Goal: Navigation & Orientation: Find specific page/section

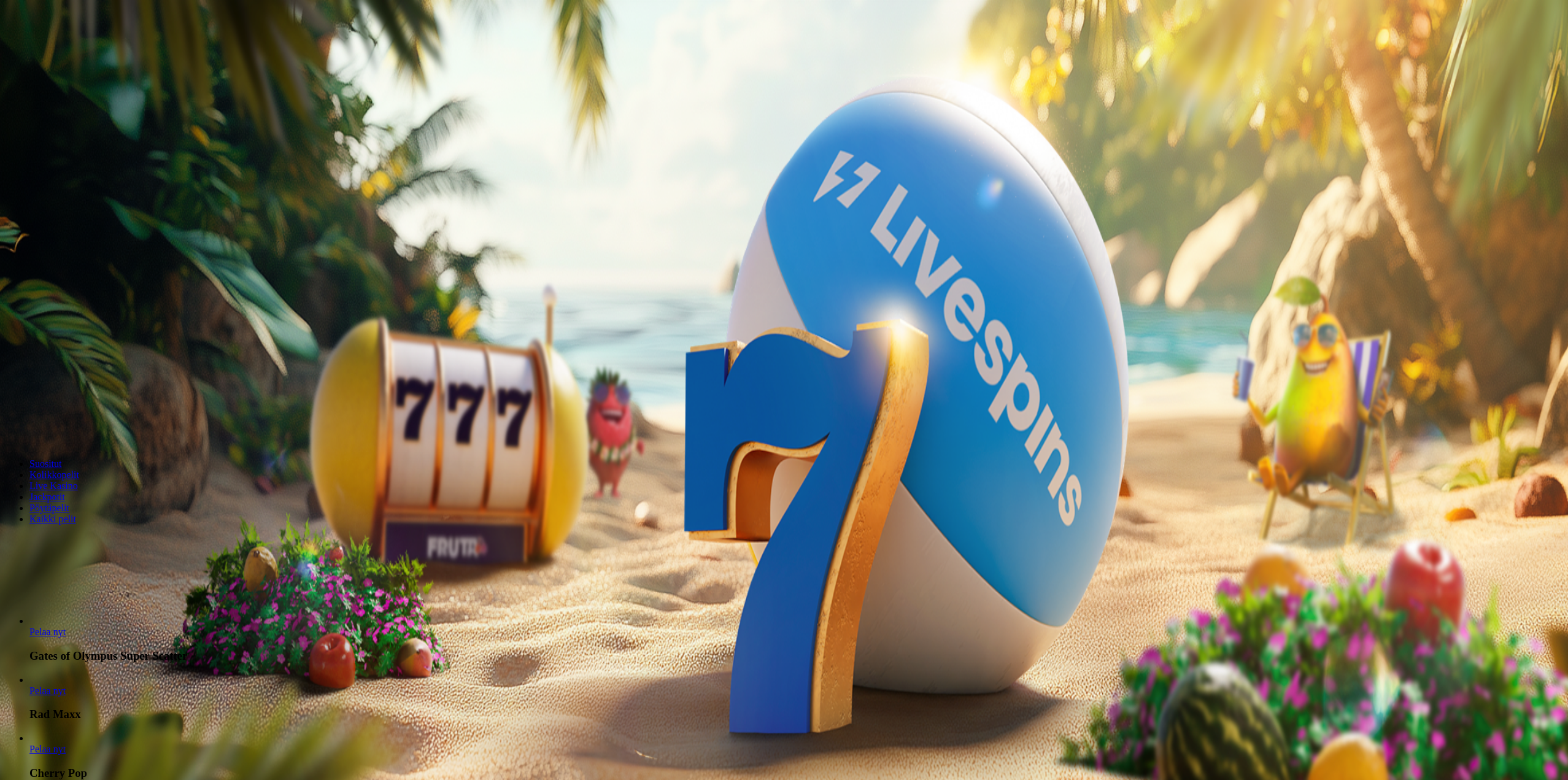
click at [68, 204] on button "Palkkiot" at bounding box center [49, 197] width 38 height 13
click at [10, 245] on span "chevron-left icon" at bounding box center [10, 245] width 0 height 0
click at [10, 297] on span "close icon" at bounding box center [10, 297] width 0 height 0
click at [32, 234] on span "menu icon" at bounding box center [32, 234] width 0 height 0
click at [10, 297] on span "close icon" at bounding box center [10, 297] width 0 height 0
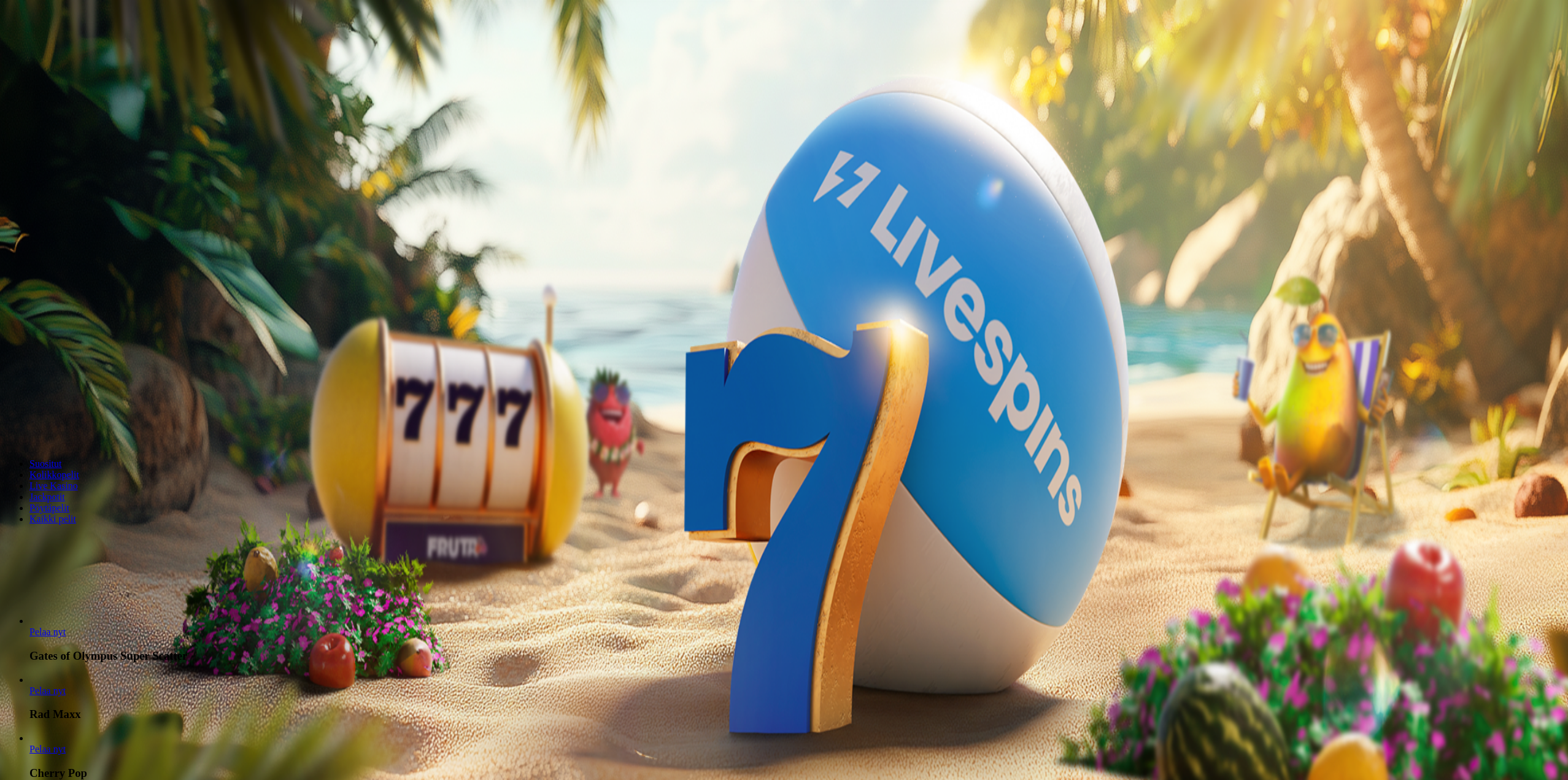
click at [32, 234] on span "menu icon" at bounding box center [32, 234] width 0 height 0
click at [64, 202] on span "Palkkiot" at bounding box center [49, 197] width 28 height 9
click at [10, 245] on span "chevron-left icon" at bounding box center [10, 245] width 0 height 0
click at [10, 297] on span "close icon" at bounding box center [10, 297] width 0 height 0
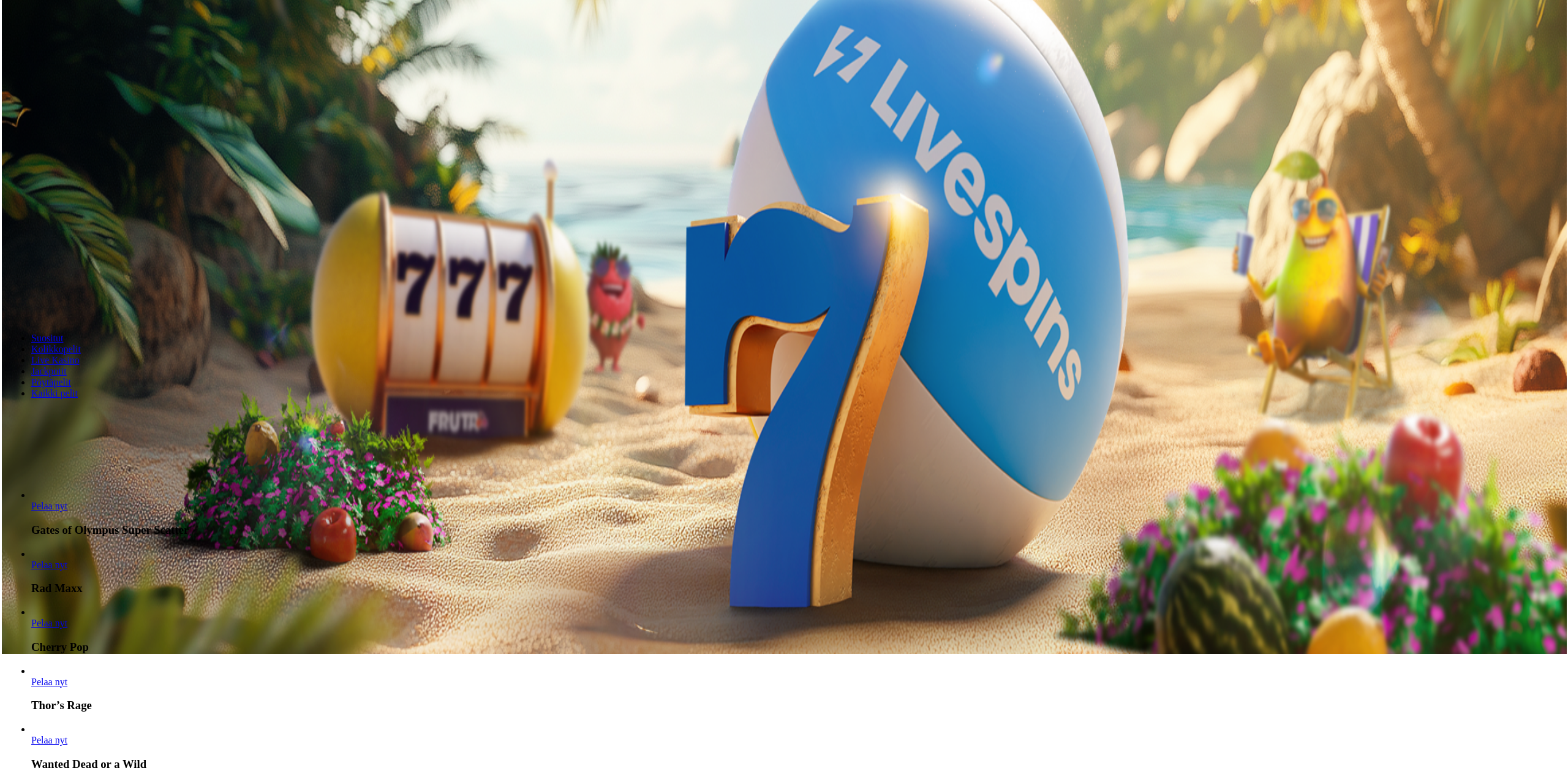
scroll to position [123, 0]
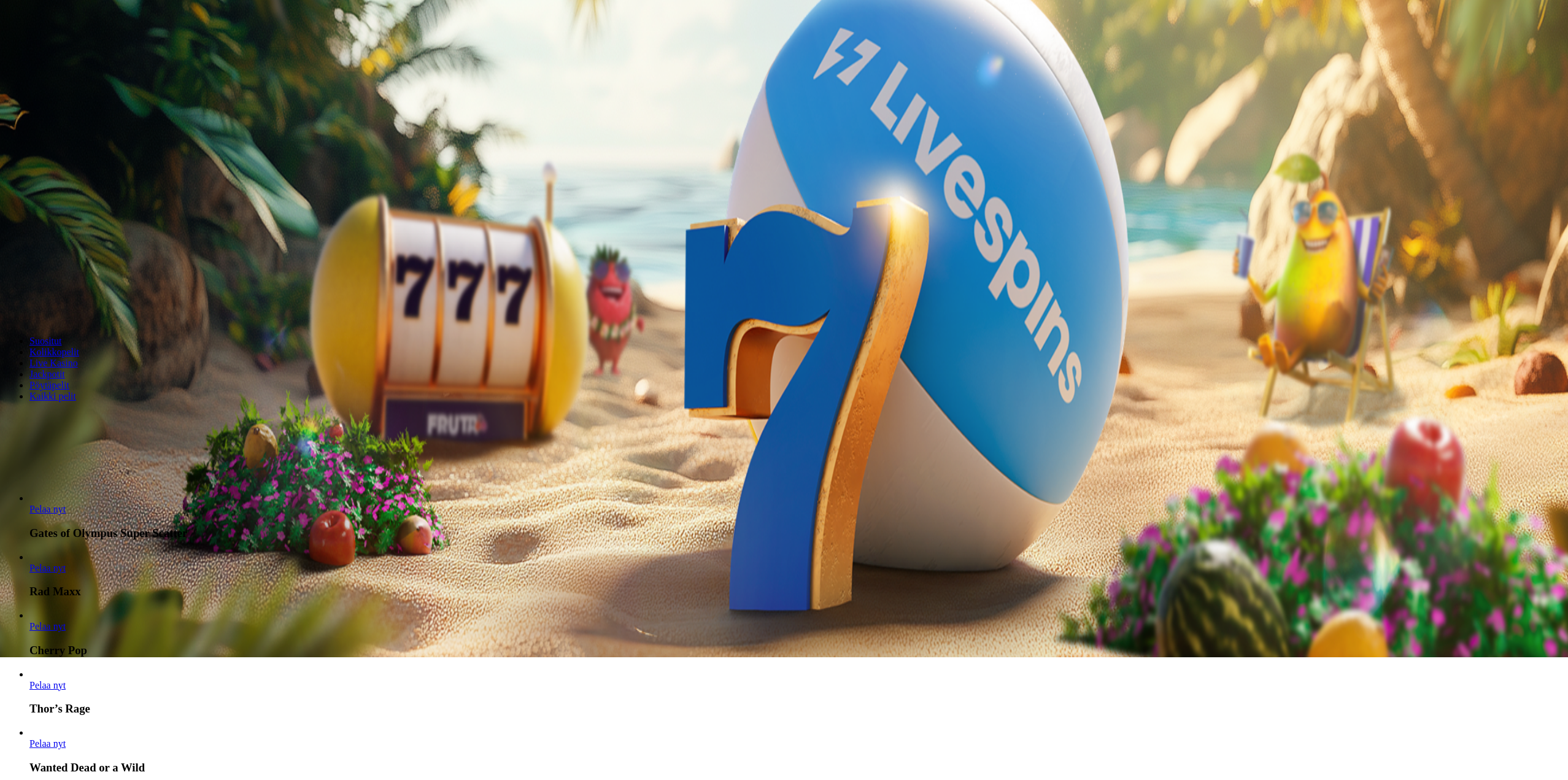
click at [32, 111] on span "menu icon" at bounding box center [32, 111] width 0 height 0
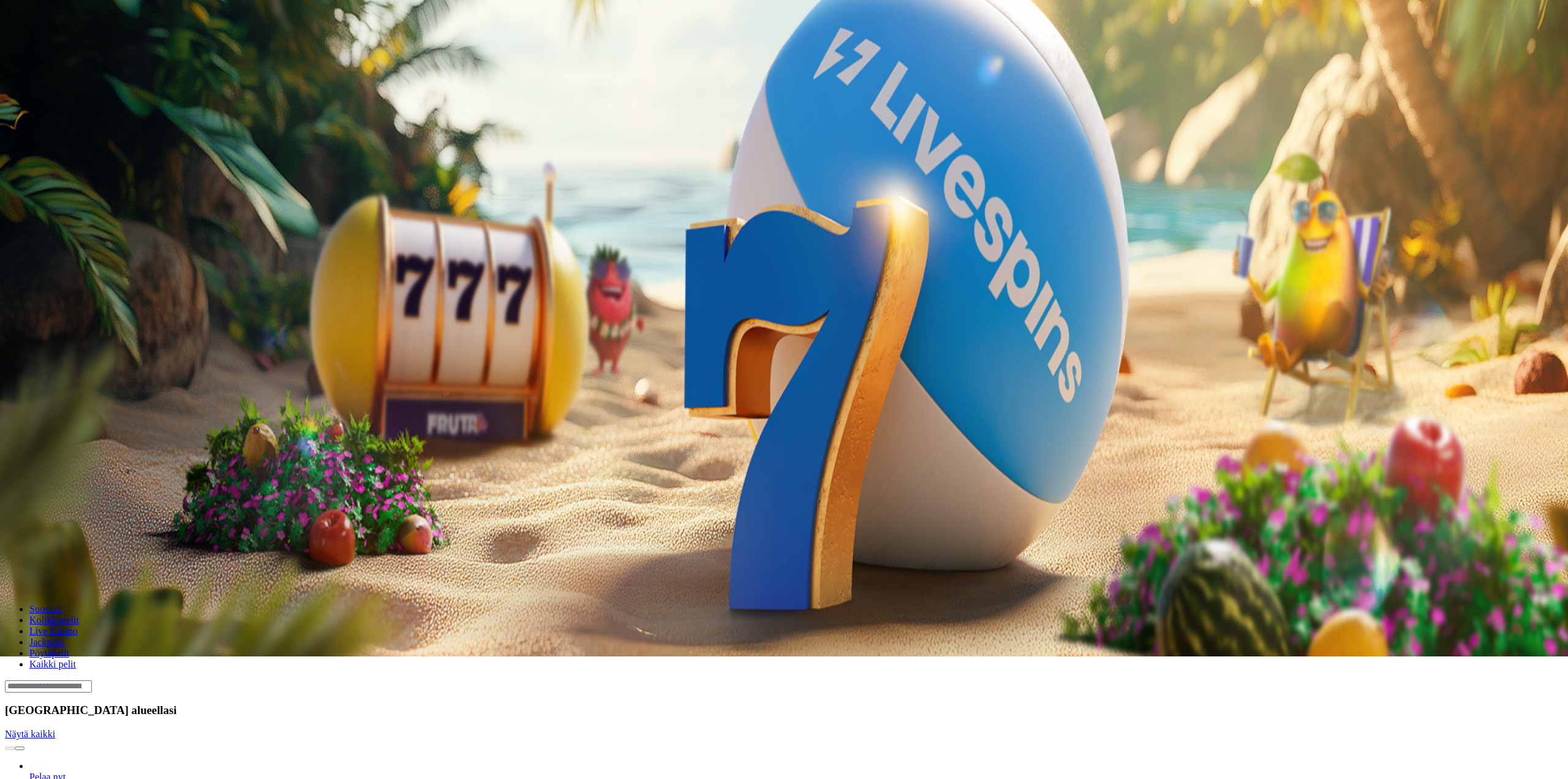
click at [471, 382] on div at bounding box center [784, 382] width 1558 height 0
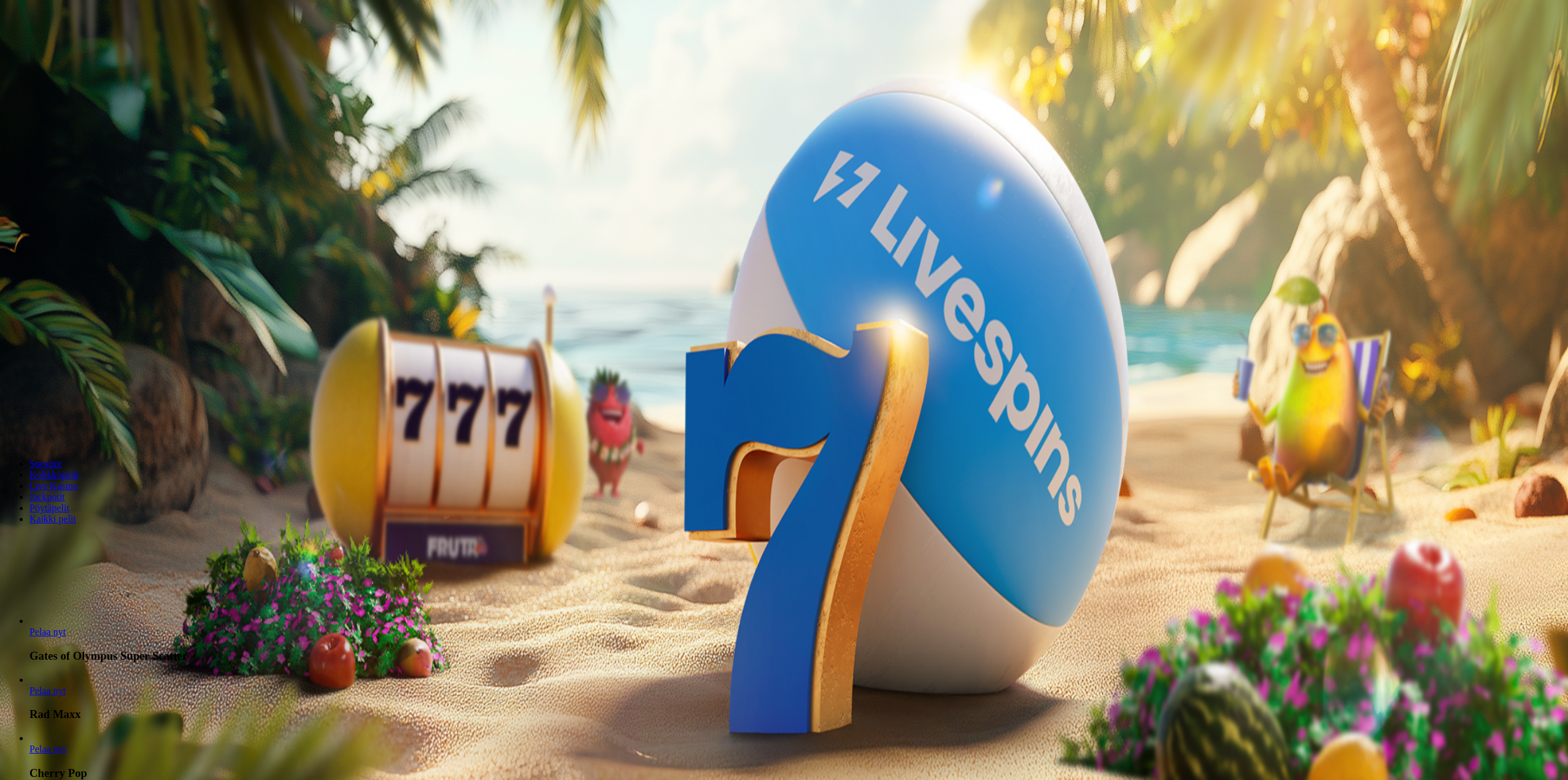
click at [64, 202] on span "Palkkiot" at bounding box center [49, 197] width 28 height 9
click at [689, 425] on div at bounding box center [785, 425] width 1561 height 0
click at [68, 204] on button "Palkkiot" at bounding box center [49, 197] width 38 height 13
